Goal: Find specific page/section: Find specific page/section

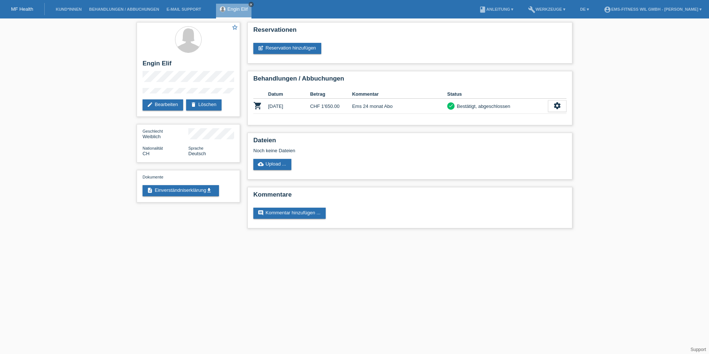
click at [251, 4] on icon "close" at bounding box center [251, 5] width 4 height 4
click at [74, 8] on link "Kund*innen" at bounding box center [68, 9] width 33 height 4
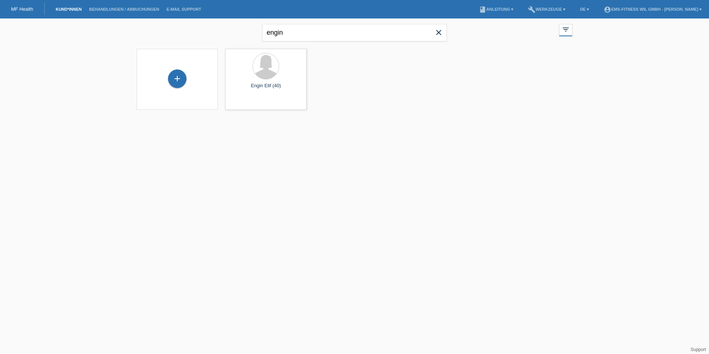
click at [440, 32] on icon "close" at bounding box center [438, 32] width 9 height 9
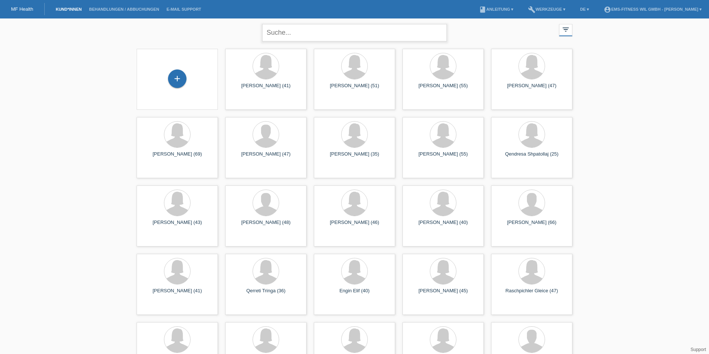
click at [363, 33] on input "text" at bounding box center [354, 32] width 185 height 17
click at [435, 155] on div "Erzsebet toth (55)" at bounding box center [442, 157] width 69 height 12
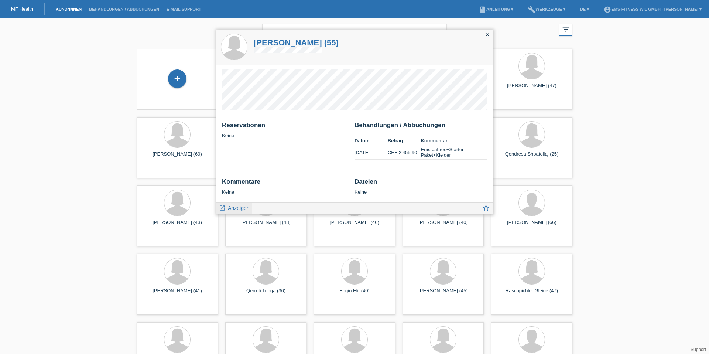
click at [239, 206] on span "Anzeigen" at bounding box center [238, 208] width 21 height 6
